Goal: Transaction & Acquisition: Book appointment/travel/reservation

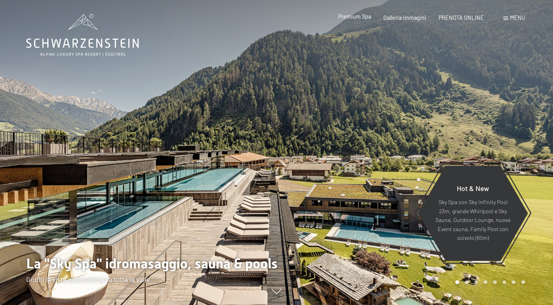
click at [369, 18] on span "Premium Spa" at bounding box center [354, 16] width 33 height 7
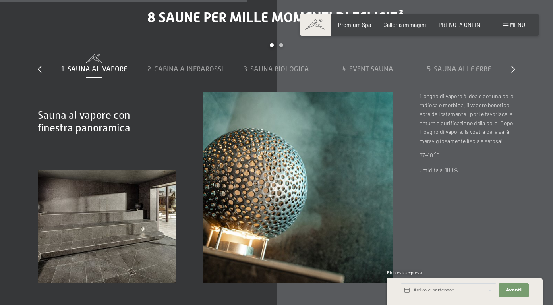
scroll to position [2225, 0]
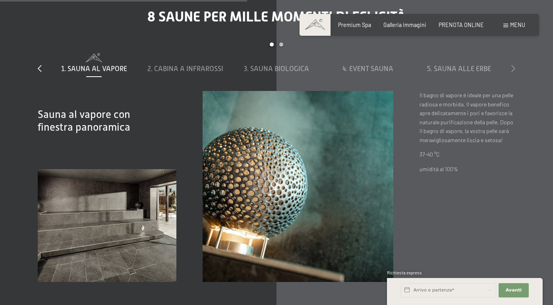
click at [512, 65] on icon at bounding box center [514, 68] width 4 height 7
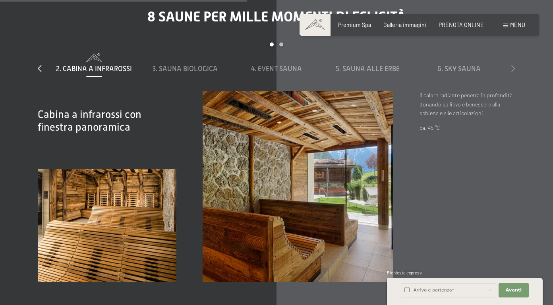
click at [512, 65] on icon at bounding box center [514, 68] width 4 height 7
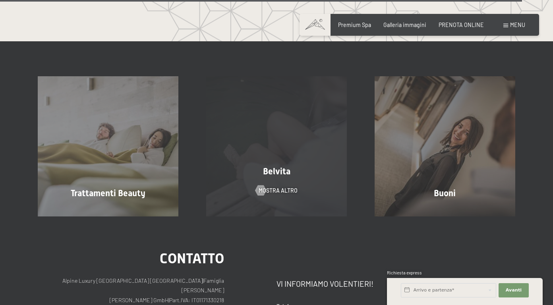
scroll to position [3993, 0]
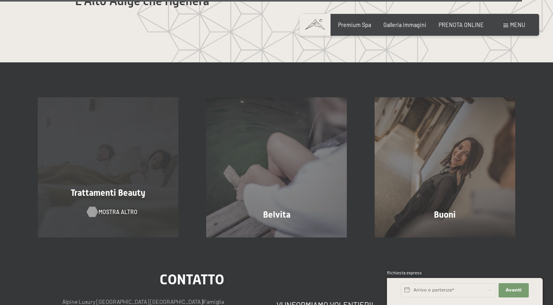
click at [123, 208] on span "mostra altro" at bounding box center [118, 212] width 39 height 8
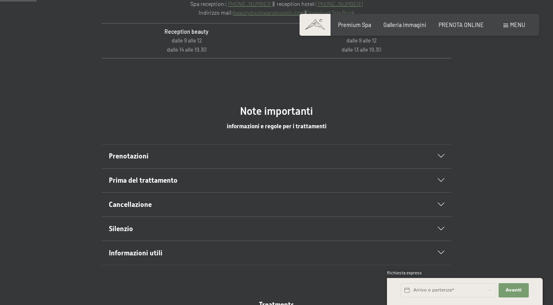
scroll to position [366, 0]
click at [440, 157] on icon at bounding box center [441, 157] width 6 height 4
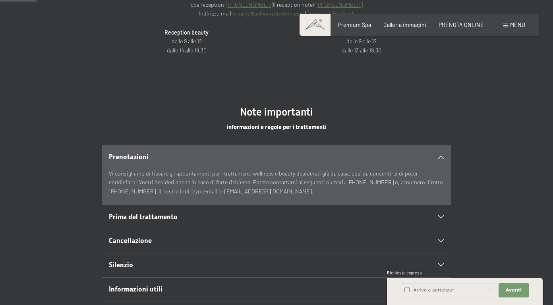
click at [440, 161] on div "Prenotazioni" at bounding box center [277, 157] width 336 height 24
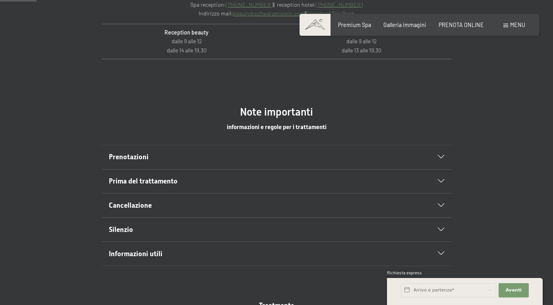
click at [442, 182] on icon at bounding box center [441, 182] width 6 height 4
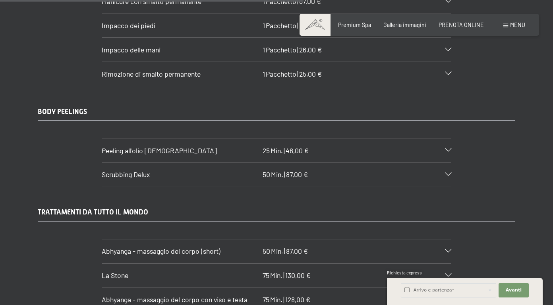
scroll to position [3068, 0]
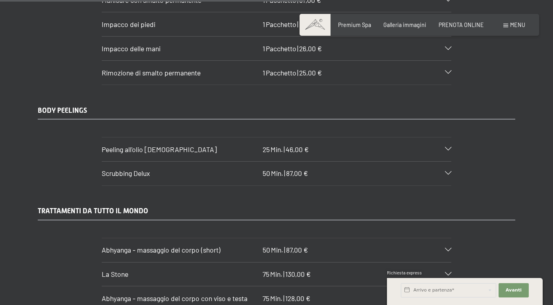
click at [450, 172] on icon at bounding box center [448, 174] width 6 height 4
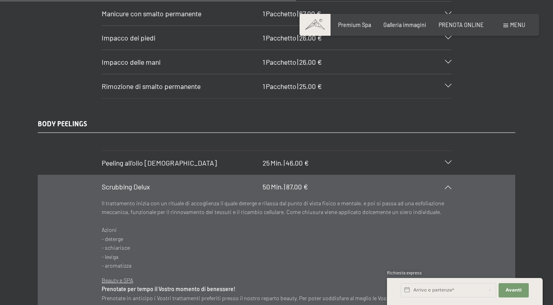
scroll to position [3052, 0]
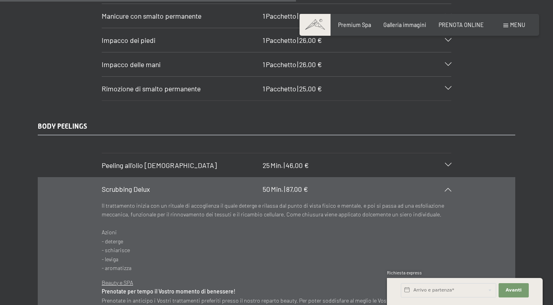
click at [449, 178] on div "Scrubbing Delux 50 Min. | 87,00 €" at bounding box center [277, 190] width 350 height 24
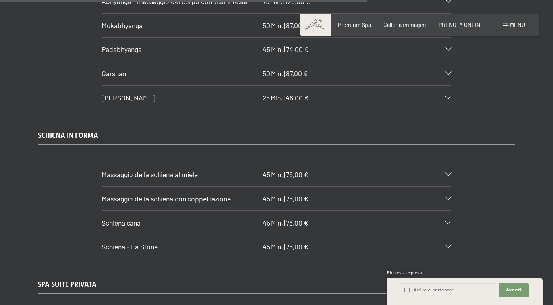
scroll to position [3704, 0]
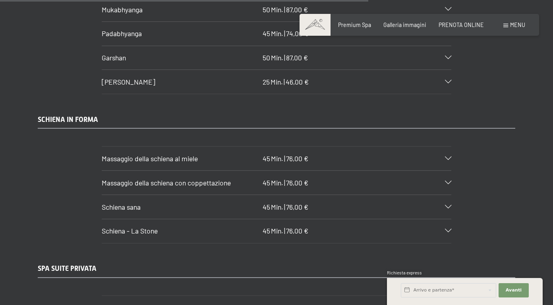
click at [448, 157] on icon at bounding box center [448, 159] width 6 height 4
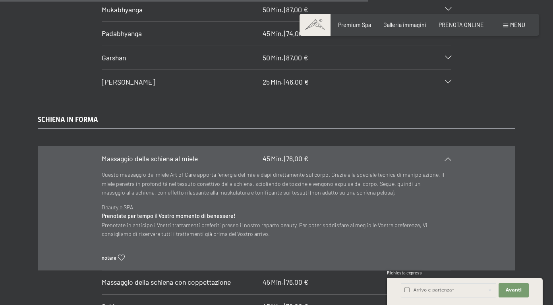
click at [122, 255] on icon at bounding box center [121, 258] width 7 height 6
click at [527, 250] on div "SCHIENA IN FORMA Massaggio della schiena al miele 45 Min. | 76,00 € Questo mass…" at bounding box center [277, 229] width 530 height 228
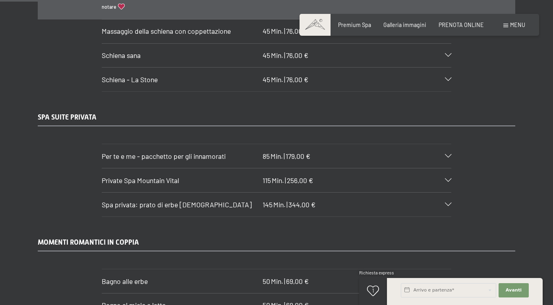
scroll to position [3958, 0]
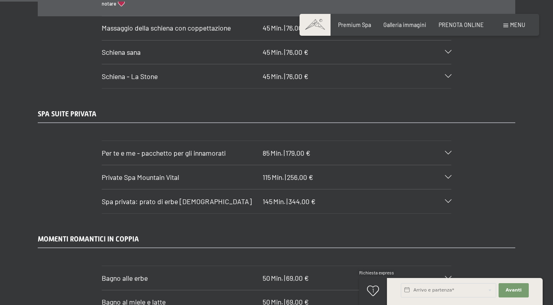
click at [449, 170] on div "Private Spa Mountain Vital 115 Min. | 256,00 €" at bounding box center [277, 177] width 350 height 24
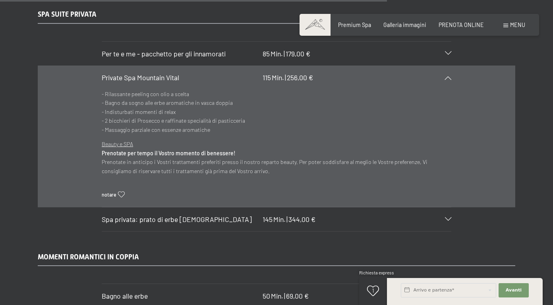
click at [449, 76] on icon at bounding box center [448, 78] width 6 height 4
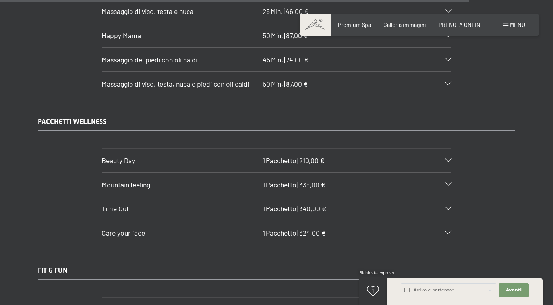
scroll to position [4722, 0]
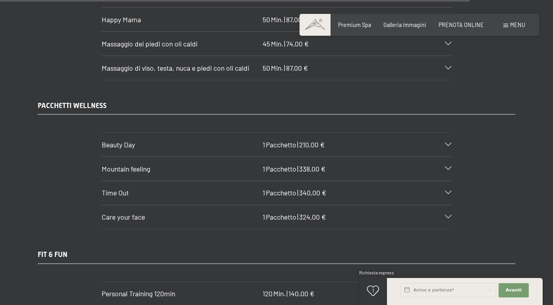
click at [448, 143] on icon at bounding box center [448, 145] width 6 height 4
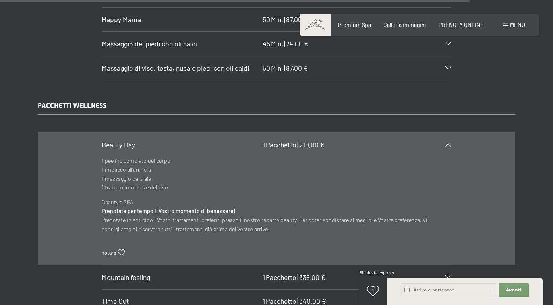
click at [445, 143] on icon at bounding box center [448, 145] width 6 height 4
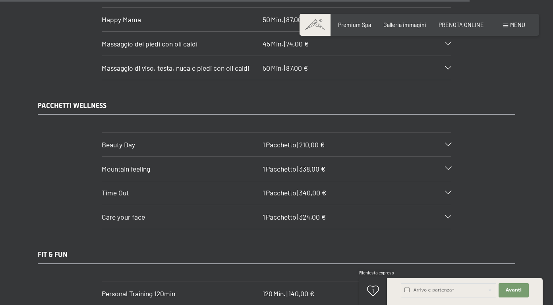
click at [448, 167] on icon at bounding box center [448, 169] width 6 height 4
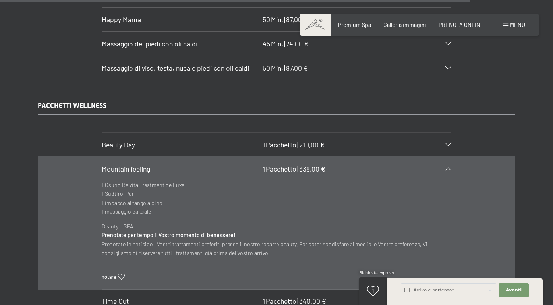
click at [448, 167] on icon at bounding box center [448, 169] width 6 height 4
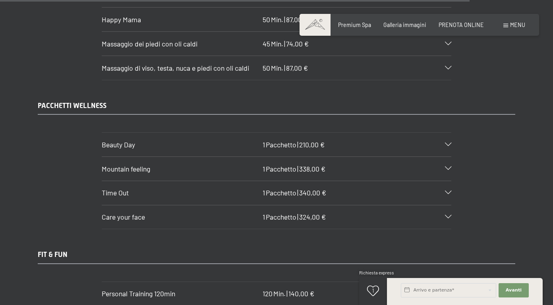
click at [448, 191] on icon at bounding box center [448, 193] width 6 height 4
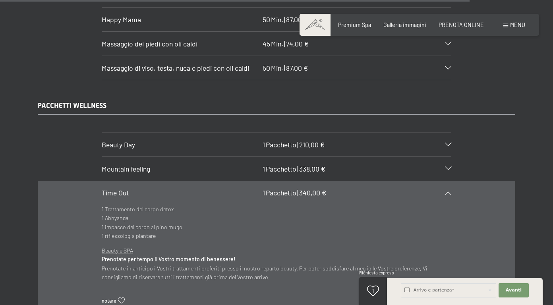
click at [448, 191] on icon at bounding box center [448, 193] width 6 height 4
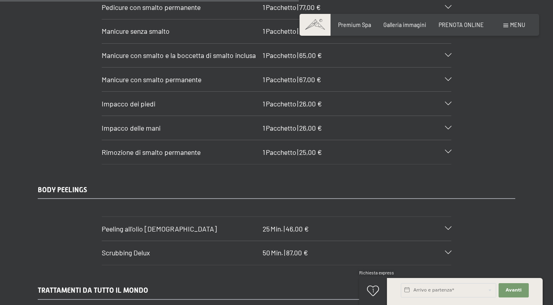
scroll to position [2989, 0]
click at [449, 251] on icon at bounding box center [448, 253] width 6 height 4
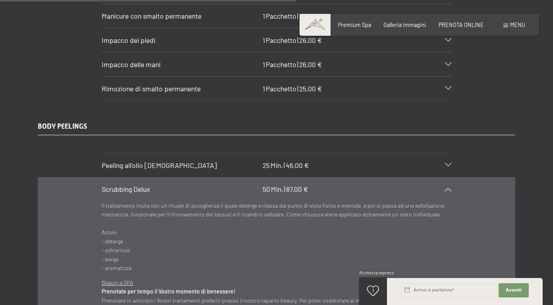
scroll to position [3052, 0]
click at [450, 188] on icon at bounding box center [448, 190] width 6 height 4
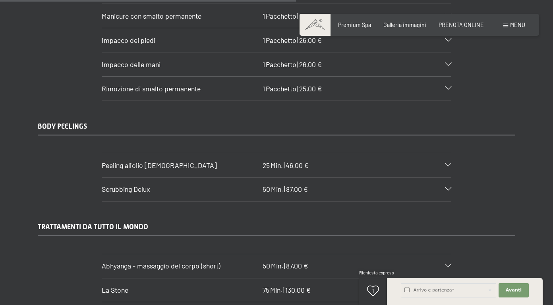
click at [446, 188] on icon at bounding box center [448, 190] width 6 height 4
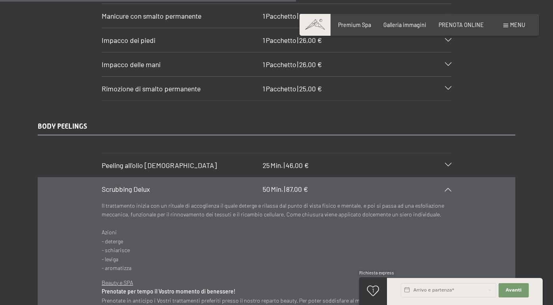
click at [433, 214] on p "Il trattamento inizia con un rituale di accoglienza il quale deterge e rilassa …" at bounding box center [277, 238] width 350 height 72
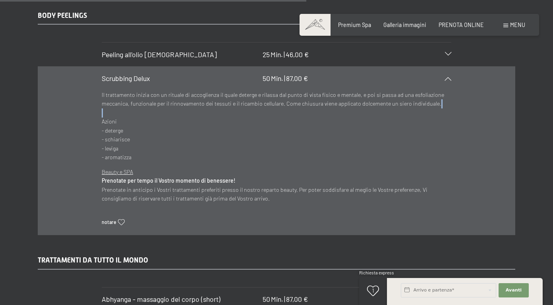
scroll to position [3164, 0]
click at [118, 219] on icon at bounding box center [121, 222] width 7 height 6
click at [520, 128] on div "BODY PEELINGS Peeling all'olio aromatico 25 Min. | 46,00 € Peeling all’olio aro…" at bounding box center [277, 122] width 530 height 225
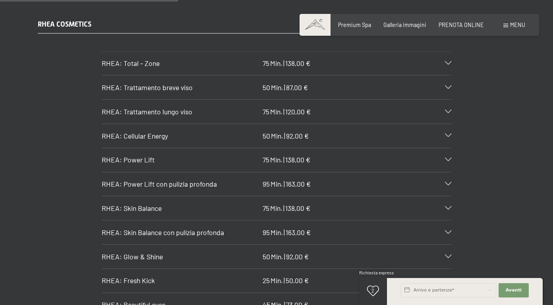
scroll to position [1828, 0]
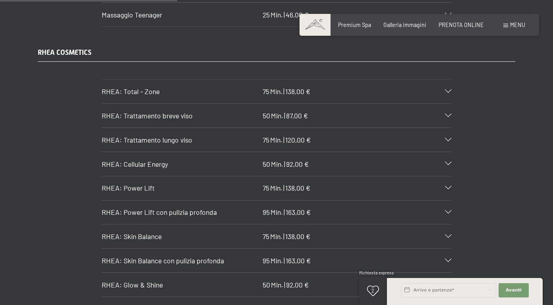
click at [449, 80] on div "RHEA: Total - Zone 75 Min. | 138,00 €" at bounding box center [277, 92] width 350 height 24
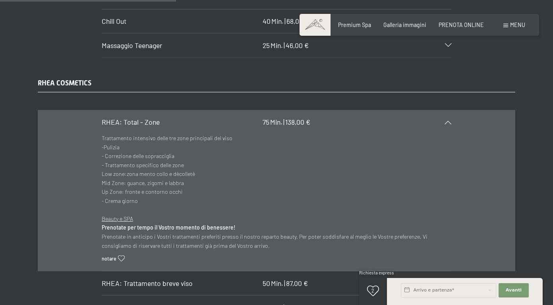
scroll to position [1796, 0]
click at [450, 112] on div "RHEA: Total - Zone 75 Min. | 138,00 €" at bounding box center [277, 124] width 350 height 24
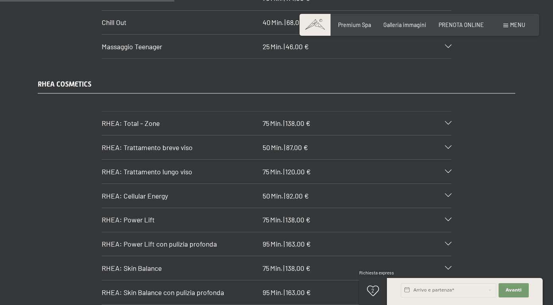
click at [450, 170] on icon at bounding box center [448, 172] width 6 height 4
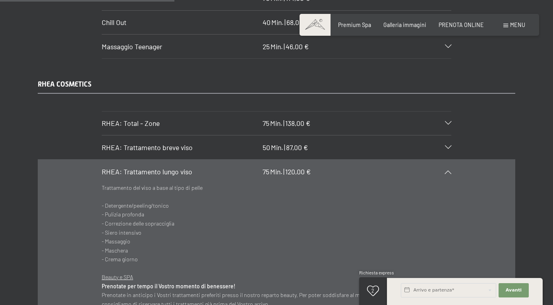
click at [450, 170] on icon at bounding box center [448, 172] width 6 height 4
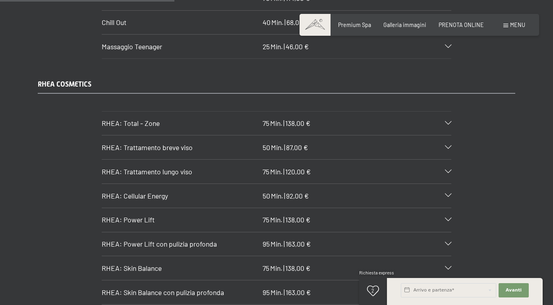
click at [451, 163] on section "RHEA: Trattamento lungo viso 75 Min. | 120,00 € Trattamento del viso a base al …" at bounding box center [277, 171] width 350 height 25
click at [448, 170] on icon at bounding box center [448, 172] width 6 height 4
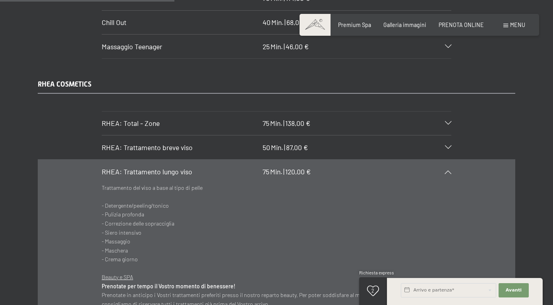
click at [238, 198] on p "Trattamento del viso a base al tipo di pelle - Detergente/peeling/tonico - Puli…" at bounding box center [277, 224] width 350 height 81
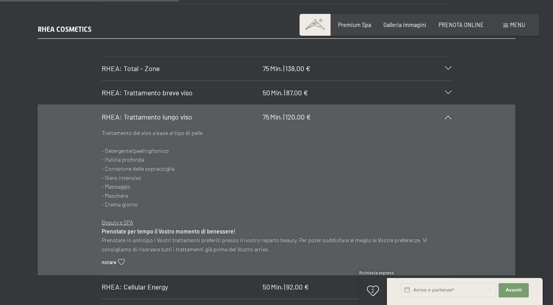
scroll to position [1860, 0]
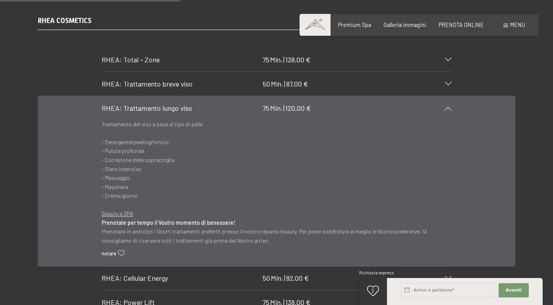
click at [122, 251] on icon at bounding box center [121, 254] width 7 height 6
click at [448, 107] on icon at bounding box center [448, 109] width 6 height 4
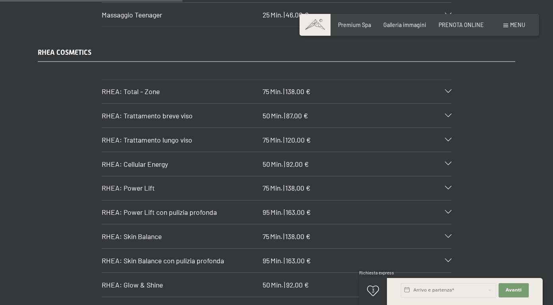
scroll to position [1844, 0]
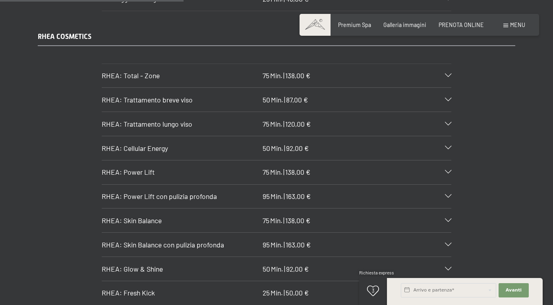
click at [451, 160] on section "RHEA: Power Lift 75 Min. | 138,00 € Fresca luminosità: ossigenante, tonificante…" at bounding box center [277, 172] width 350 height 25
click at [449, 165] on div "RHEA: Power Lift 75 Min. | 138,00 €" at bounding box center [277, 173] width 350 height 24
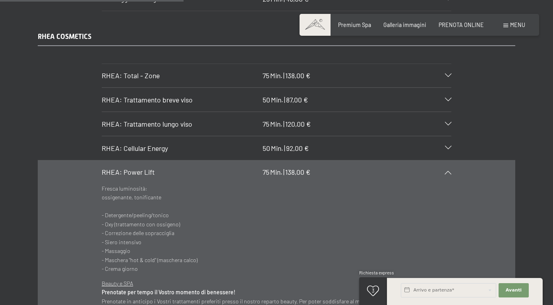
click at [449, 165] on div "RHEA: Power Lift 75 Min. | 138,00 €" at bounding box center [277, 173] width 350 height 24
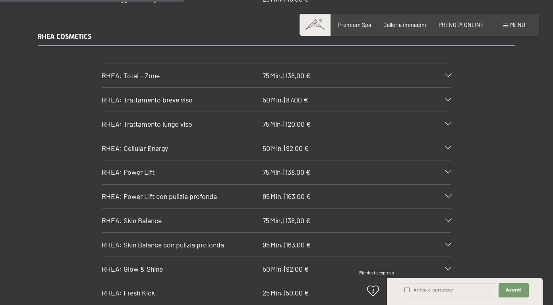
click at [449, 219] on icon at bounding box center [448, 221] width 6 height 4
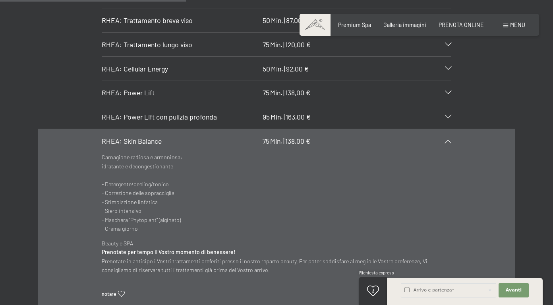
scroll to position [1908, 0]
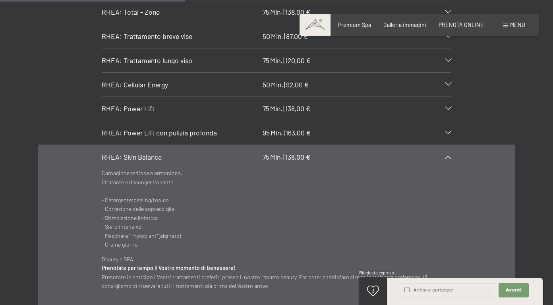
click at [448, 149] on div "RHEA: Skin Balance 75 Min. | 138,00 €" at bounding box center [277, 157] width 350 height 24
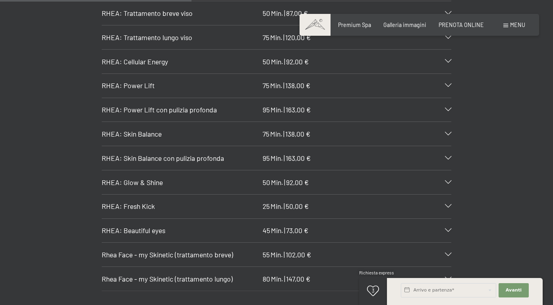
scroll to position [1955, 0]
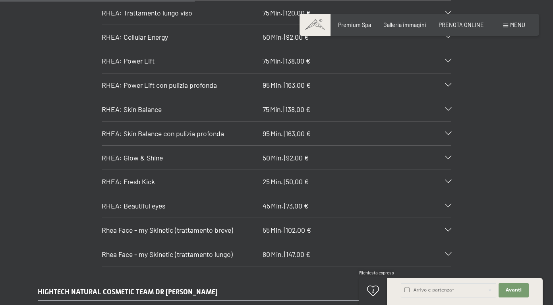
click at [446, 199] on div "RHEA: Beautiful eyes 45 Min. | 73,00 €" at bounding box center [277, 206] width 350 height 24
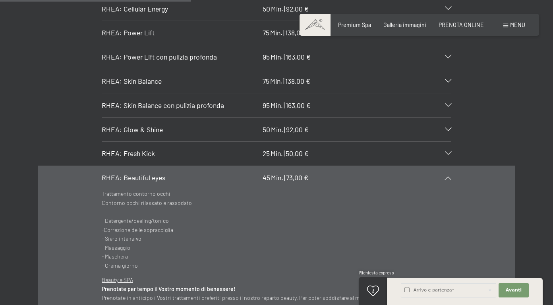
scroll to position [1971, 0]
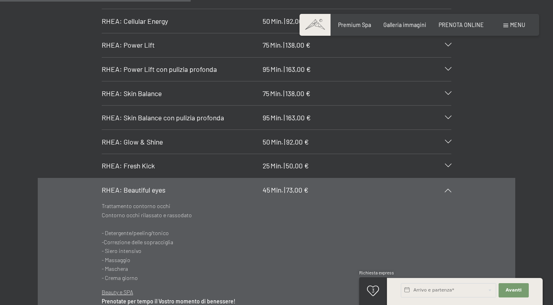
click at [451, 188] on icon at bounding box center [448, 190] width 6 height 4
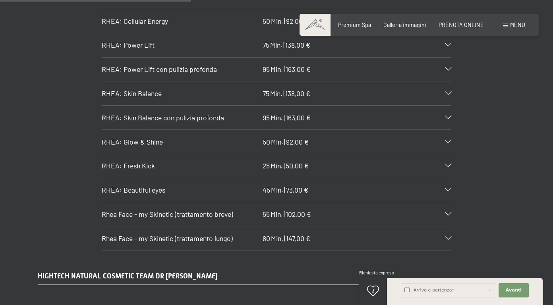
click at [446, 237] on icon at bounding box center [448, 239] width 6 height 4
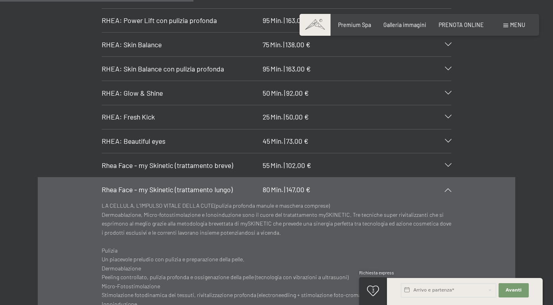
scroll to position [2019, 0]
click at [450, 184] on div "Rhea Face - my Skinetic (trattamento lungo) 80 Min. | 147,00 €" at bounding box center [277, 191] width 350 height 24
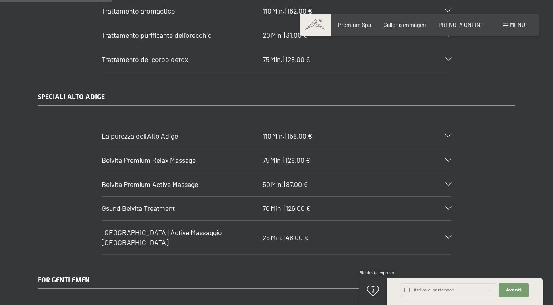
scroll to position [1113, 0]
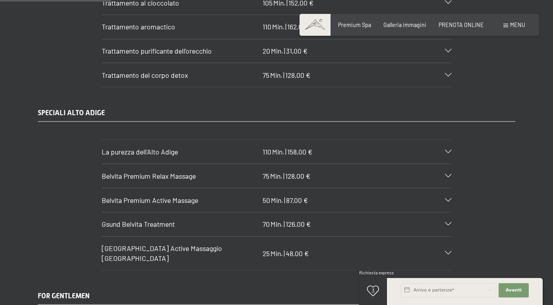
click at [450, 177] on icon at bounding box center [448, 176] width 6 height 4
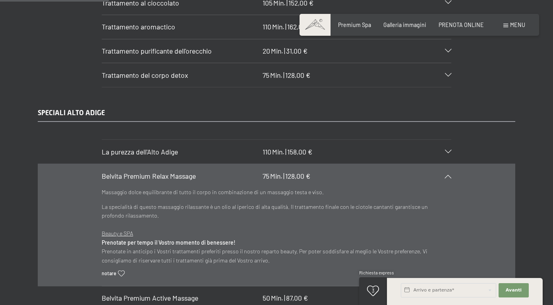
click at [449, 176] on icon at bounding box center [448, 176] width 6 height 4
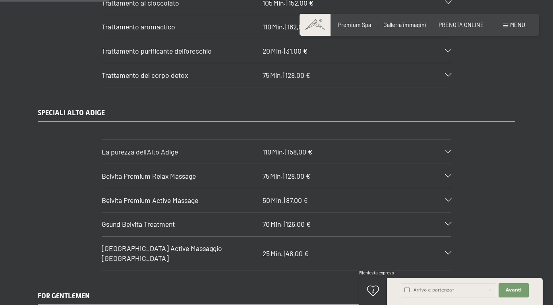
click at [447, 202] on icon at bounding box center [448, 201] width 6 height 4
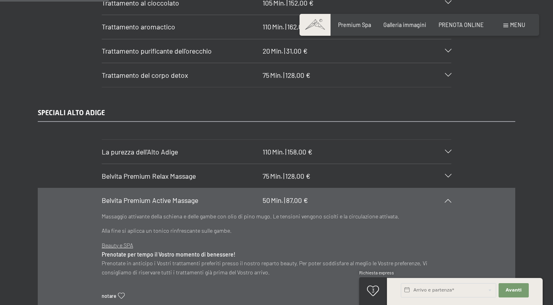
click at [447, 202] on icon at bounding box center [448, 201] width 6 height 4
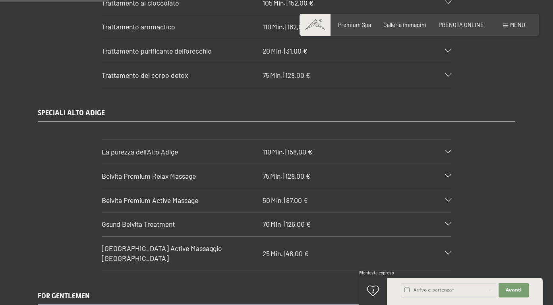
click at [447, 200] on icon at bounding box center [448, 201] width 6 height 4
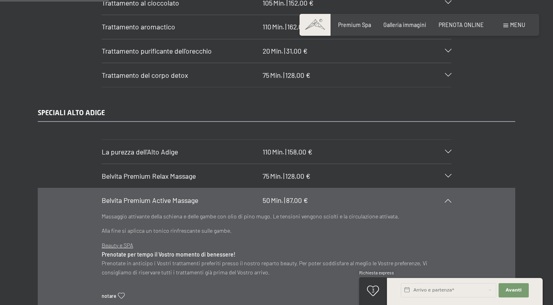
click at [119, 296] on icon at bounding box center [121, 296] width 7 height 6
click at [448, 198] on div "Belvita Premium Active Massage 50 Min. | 87,00 €" at bounding box center [277, 200] width 350 height 24
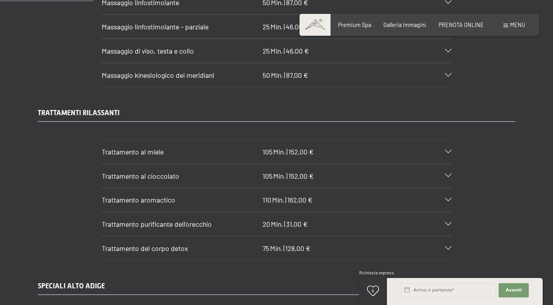
scroll to position [938, 0]
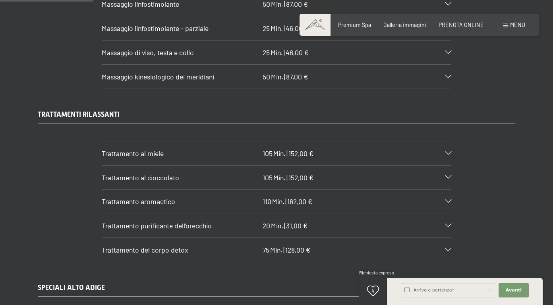
click at [448, 225] on icon at bounding box center [448, 226] width 6 height 4
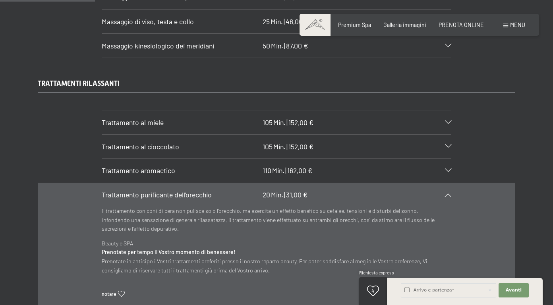
scroll to position [970, 0]
click at [122, 293] on icon at bounding box center [121, 294] width 7 height 6
click at [448, 194] on icon at bounding box center [448, 194] width 6 height 4
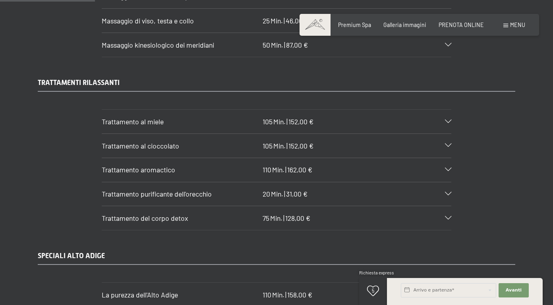
click at [450, 220] on icon at bounding box center [448, 219] width 6 height 4
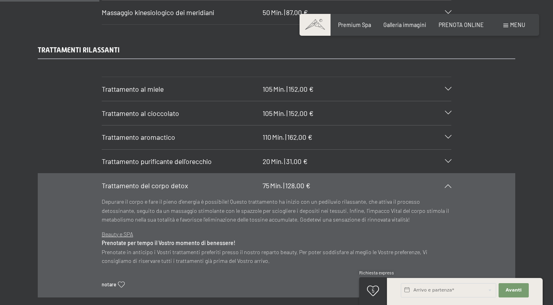
scroll to position [1017, 0]
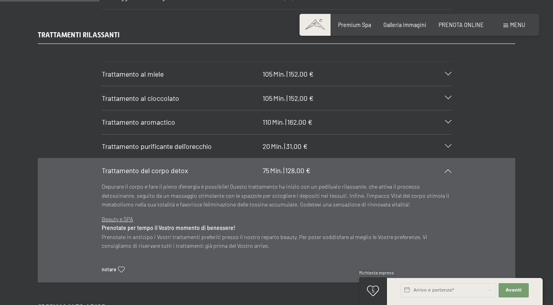
click at [121, 271] on icon at bounding box center [121, 270] width 7 height 6
click at [450, 172] on icon at bounding box center [448, 171] width 6 height 4
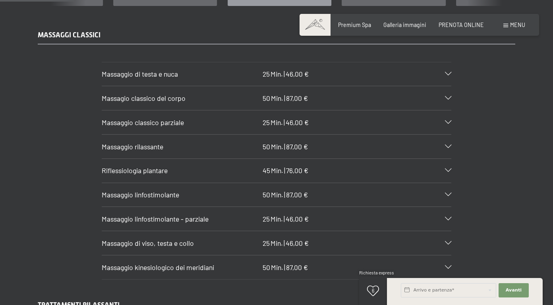
scroll to position [747, 0]
click at [449, 196] on icon at bounding box center [448, 195] width 6 height 4
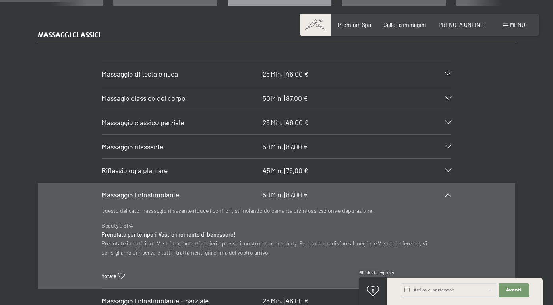
click at [449, 196] on icon at bounding box center [448, 195] width 6 height 4
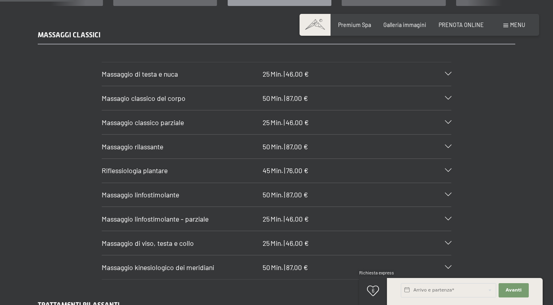
click at [450, 172] on icon at bounding box center [448, 171] width 6 height 4
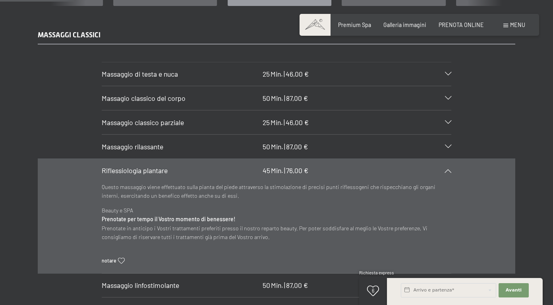
click at [122, 262] on icon at bounding box center [121, 261] width 7 height 6
click at [449, 172] on icon at bounding box center [448, 171] width 6 height 4
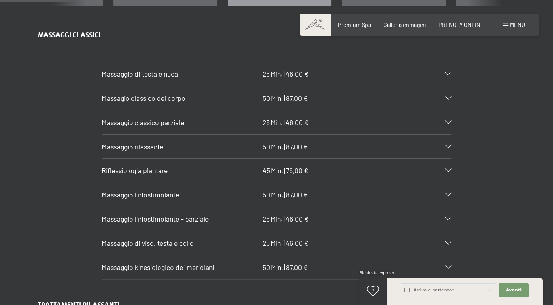
click at [450, 268] on icon at bounding box center [448, 268] width 6 height 4
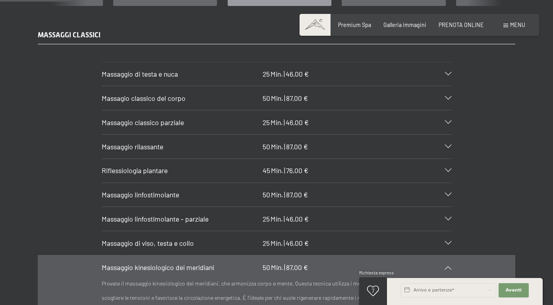
click at [451, 236] on section "Massaggio di viso, testa e collo 25 Min. | 46,00 € Massaggio delicato per rilas…" at bounding box center [277, 243] width 350 height 25
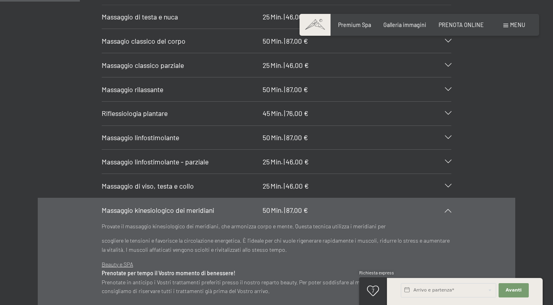
scroll to position [827, 0]
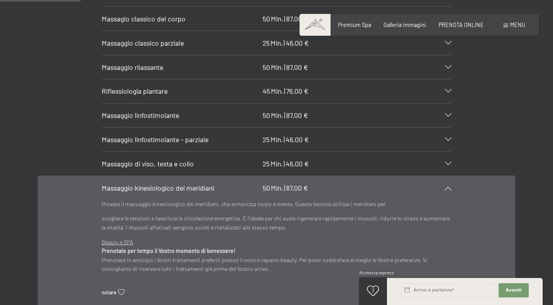
click at [123, 293] on icon at bounding box center [121, 293] width 7 height 6
click at [451, 199] on section "Massaggio kinesiologico dei meridiani 50 Min. | 87,00 € Provate il massaggio ki…" at bounding box center [277, 241] width 350 height 130
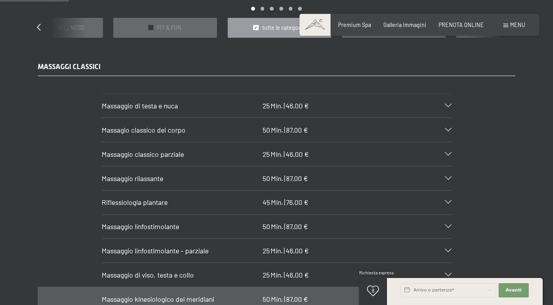
scroll to position [699, 0]
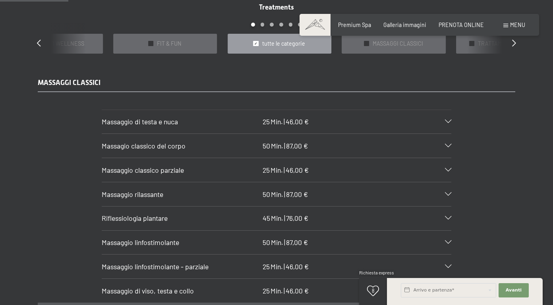
click at [450, 148] on div "Massagio classico del corpo 50 Min. | 87,00 €" at bounding box center [277, 146] width 350 height 24
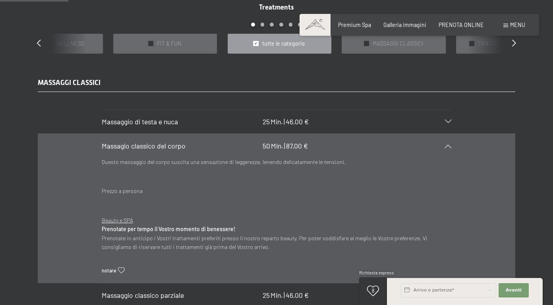
click at [449, 148] on icon at bounding box center [448, 146] width 6 height 4
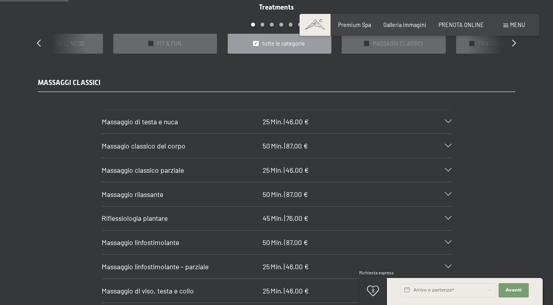
click at [375, 290] on icon at bounding box center [373, 291] width 13 height 11
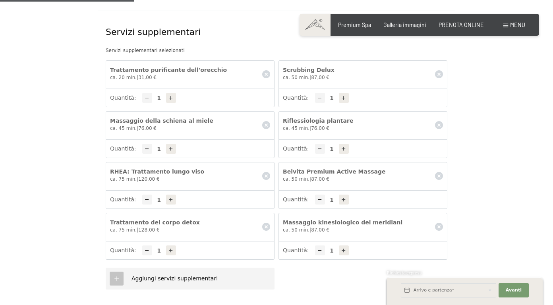
scroll to position [223, 0]
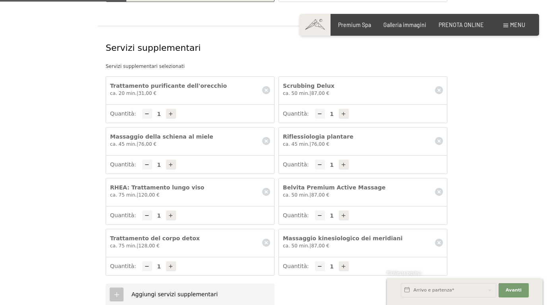
click at [145, 165] on div at bounding box center [147, 165] width 10 height 10
click at [439, 243] on icon at bounding box center [439, 243] width 8 height 8
click at [438, 91] on icon at bounding box center [439, 90] width 8 height 8
